Goal: Information Seeking & Learning: Find contact information

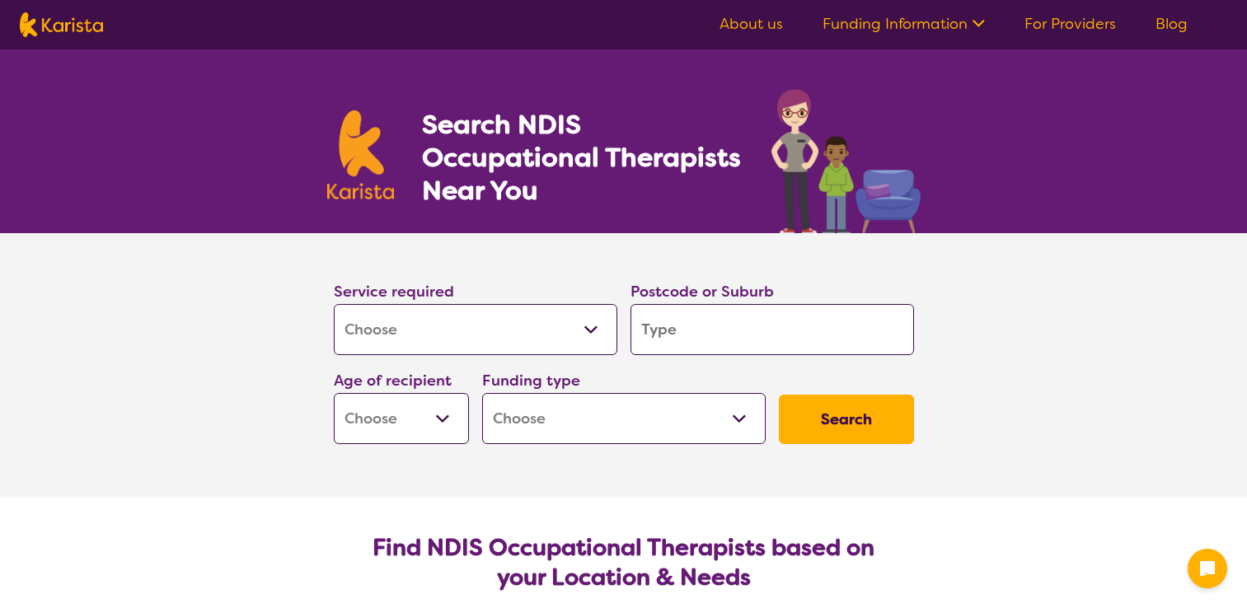
select select "[MEDICAL_DATA]"
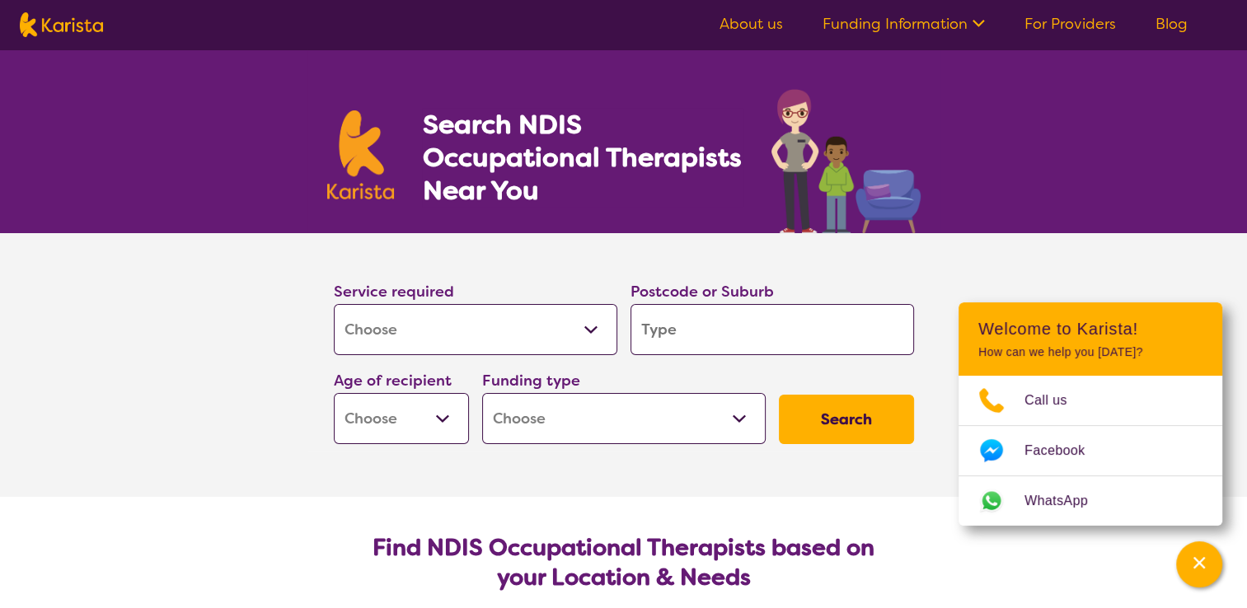
click at [732, 334] on input "search" at bounding box center [771, 329] width 283 height 51
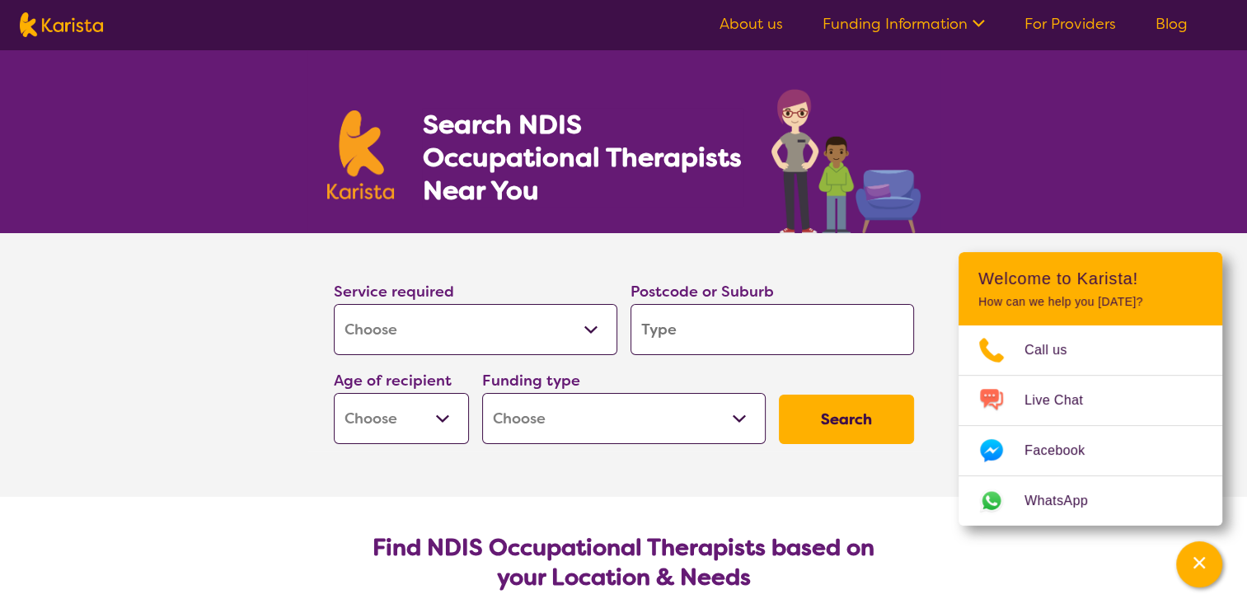
click at [784, 332] on input "search" at bounding box center [771, 329] width 283 height 51
type input "4"
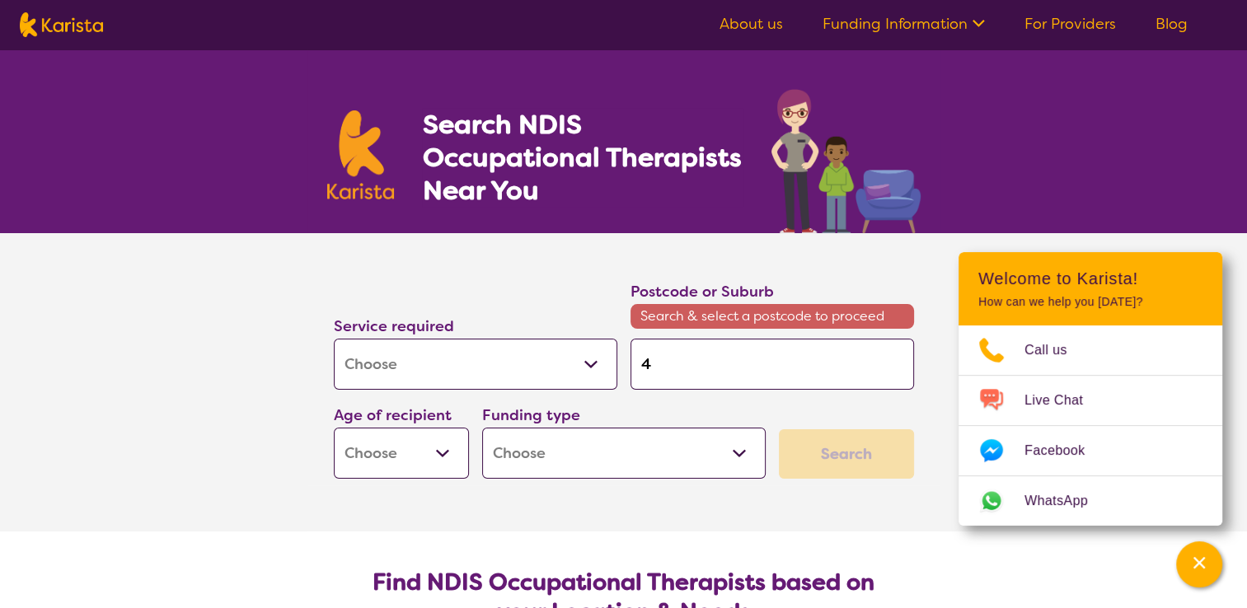
type input "43"
type input "430"
type input "4300"
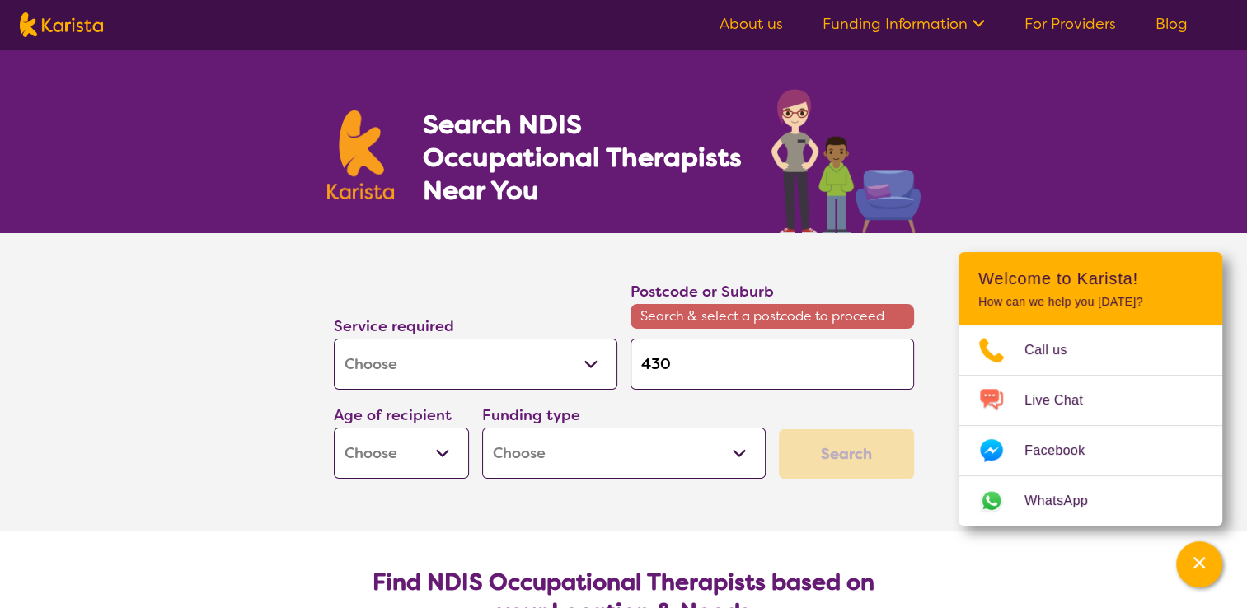
type input "4300"
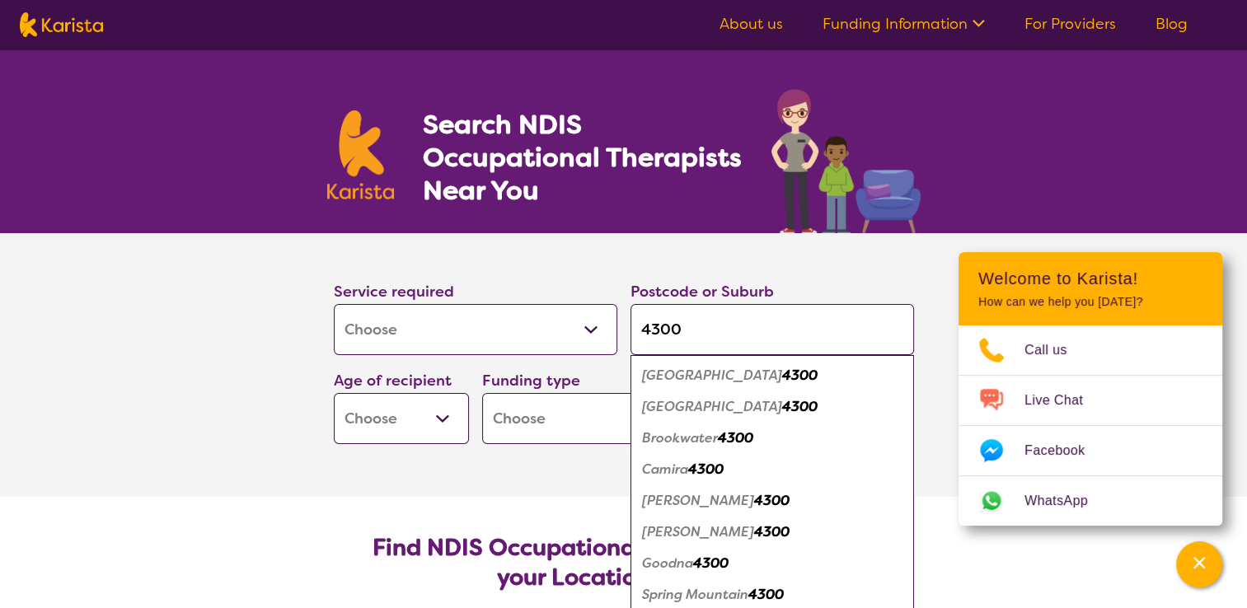
type input "4300"
click at [442, 419] on select "Early Childhood - 0 to 9 Child - 10 to 11 Adolescent - 12 to 17 Adult - 18 to 6…" at bounding box center [401, 418] width 135 height 51
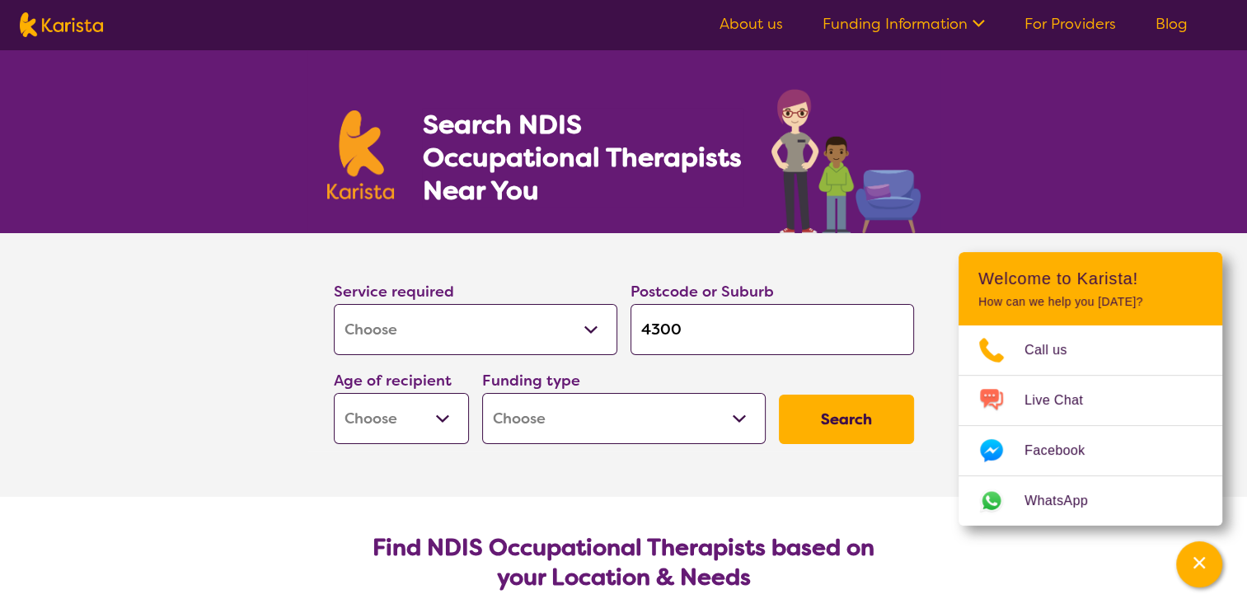
select select "AS"
click at [334, 397] on select "Early Childhood - 0 to 9 Child - 10 to 11 Adolescent - 12 to 17 Adult - 18 to 6…" at bounding box center [401, 418] width 135 height 51
select select "AS"
click at [731, 422] on select "Home Care Package (HCP) National Disability Insurance Scheme (NDIS) I don't know" at bounding box center [623, 418] width 283 height 51
select select "NDIS"
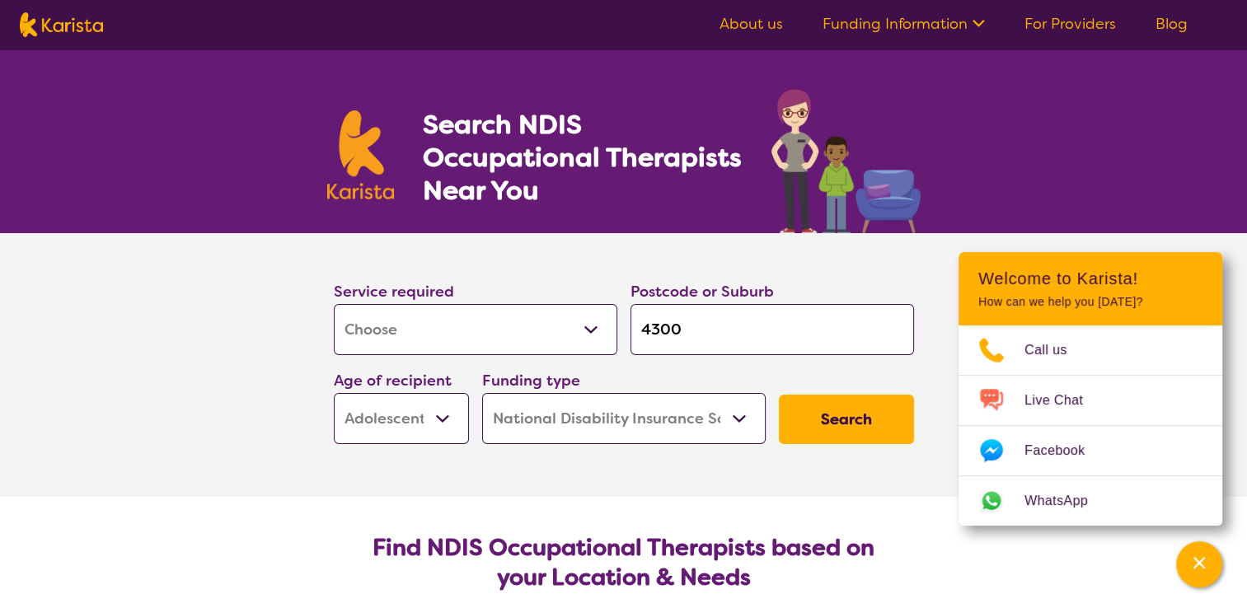
click at [483, 397] on select "Home Care Package (HCP) National Disability Insurance Scheme (NDIS) I don't know" at bounding box center [623, 418] width 283 height 51
select select "NDIS"
click at [848, 423] on button "Search" at bounding box center [846, 419] width 135 height 49
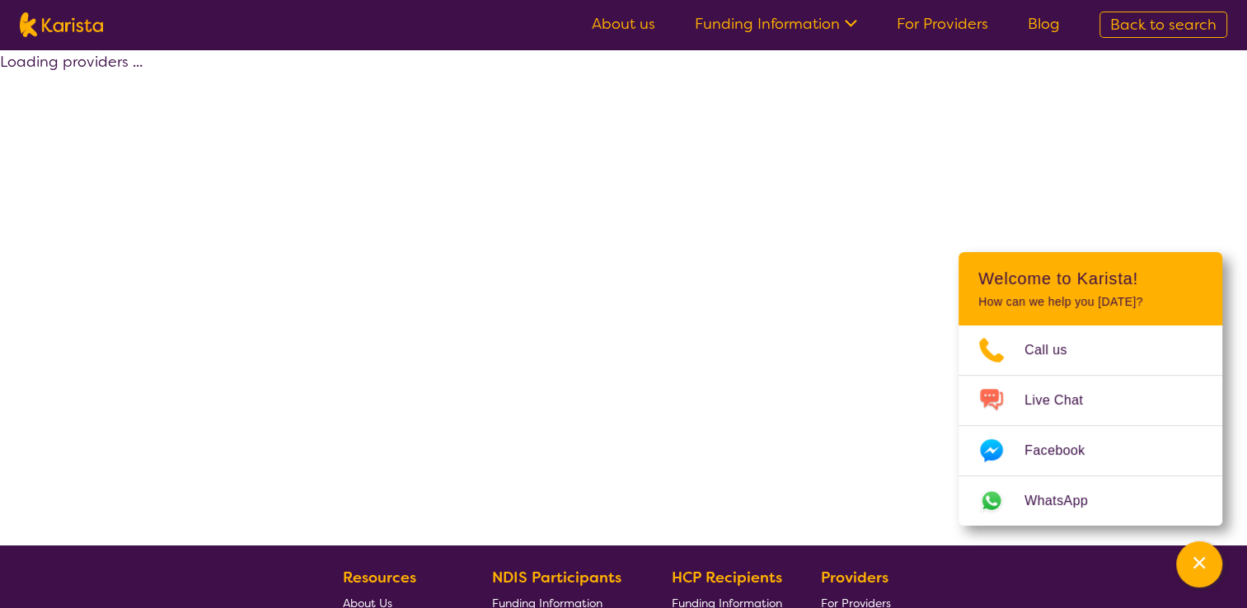
select select "by_score"
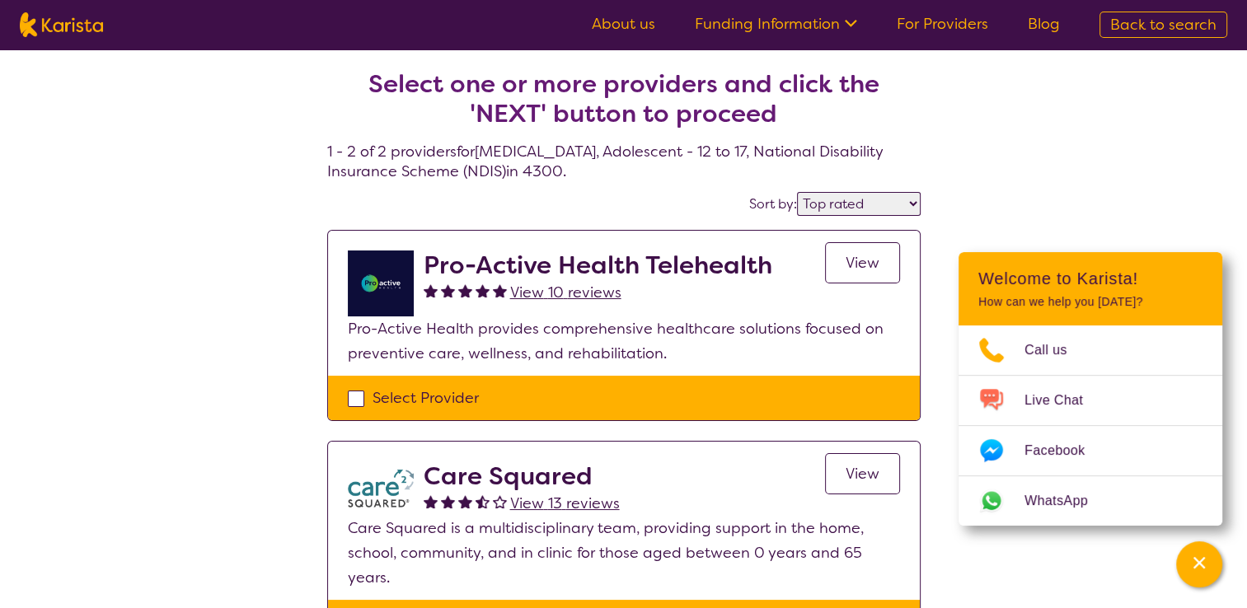
click at [873, 283] on link "View" at bounding box center [862, 262] width 75 height 41
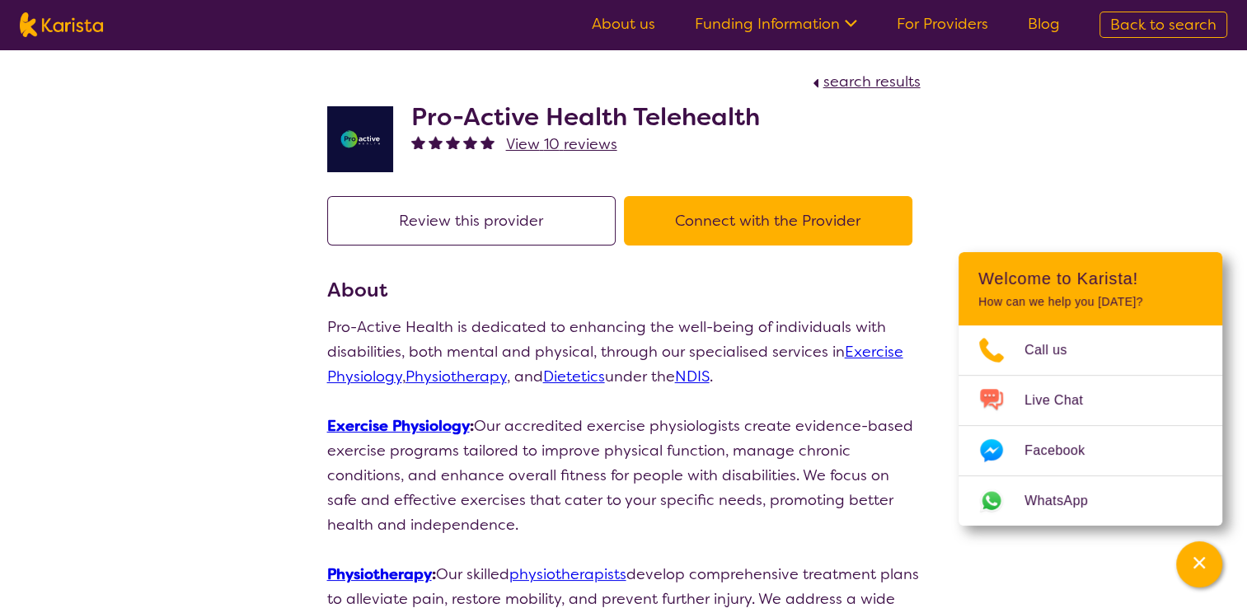
click at [643, 31] on link "About us" at bounding box center [623, 24] width 63 height 20
